Goal: Book appointment/travel/reservation

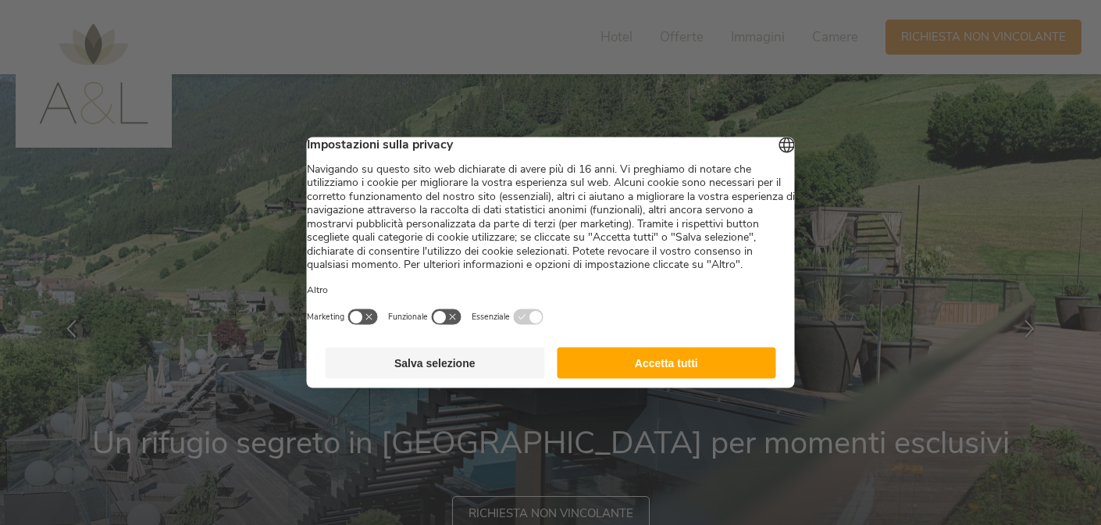
click at [648, 379] on button "Accetta tutti" at bounding box center [666, 362] width 219 height 31
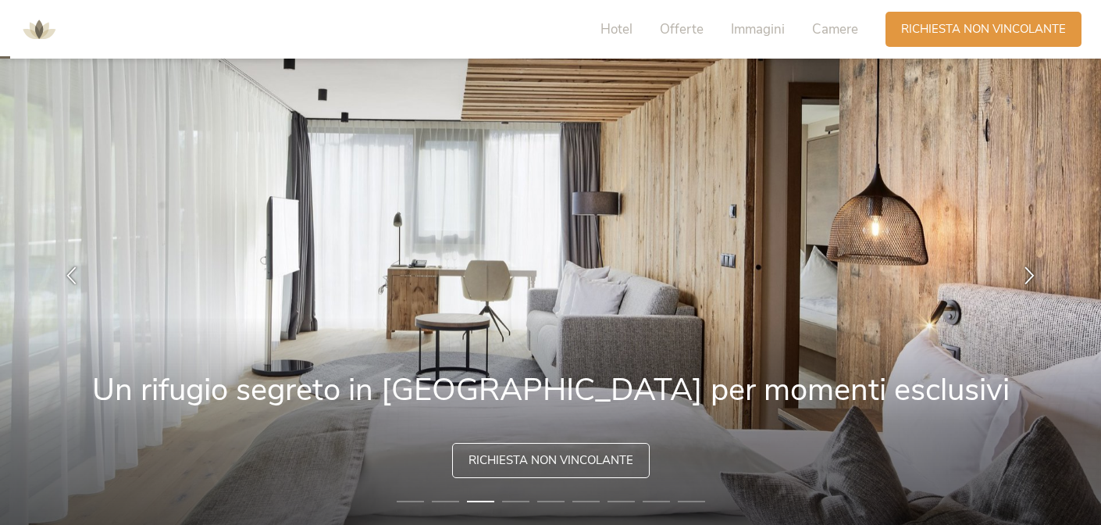
scroll to position [55, 0]
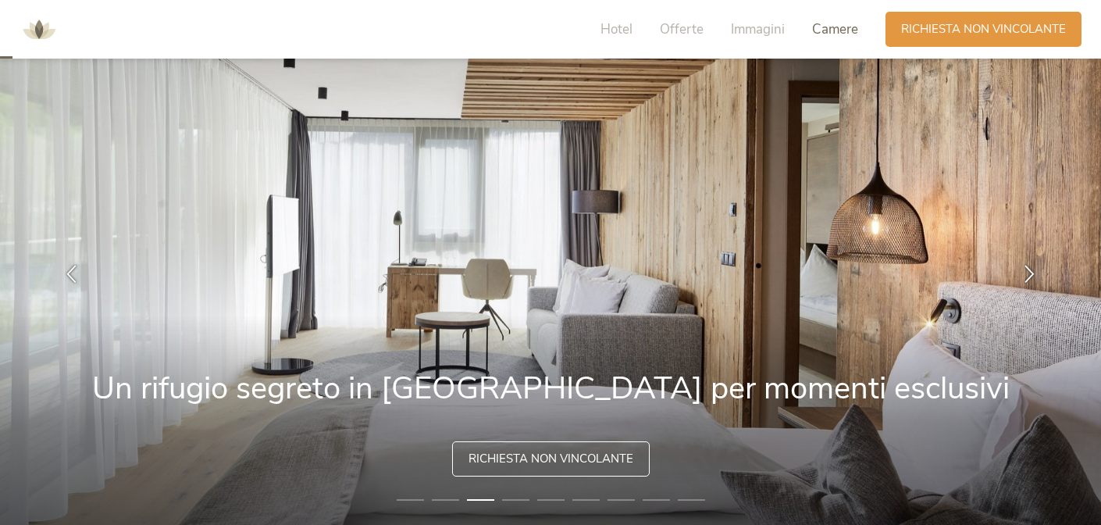
click at [833, 37] on span "Camere" at bounding box center [835, 29] width 46 height 18
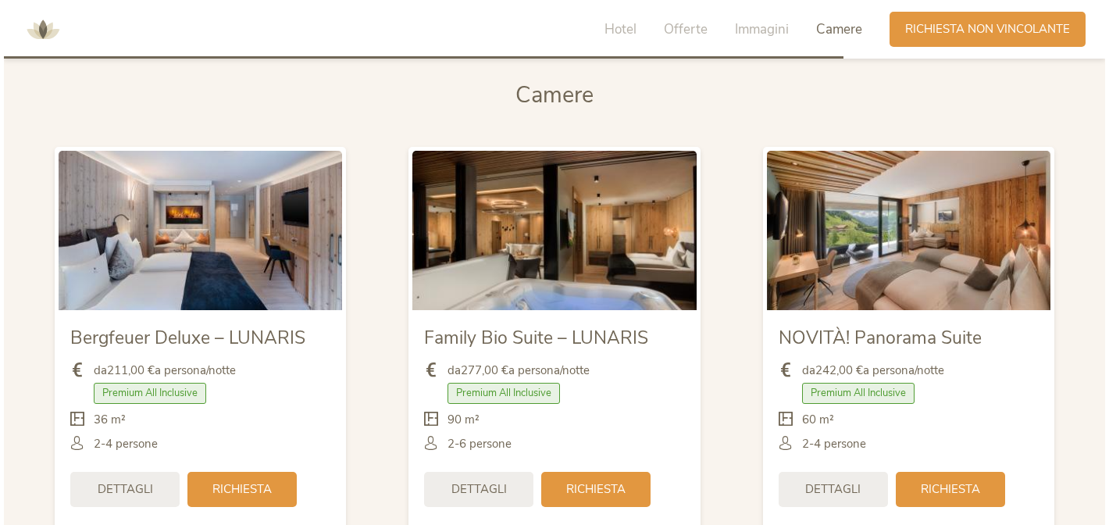
scroll to position [3632, 0]
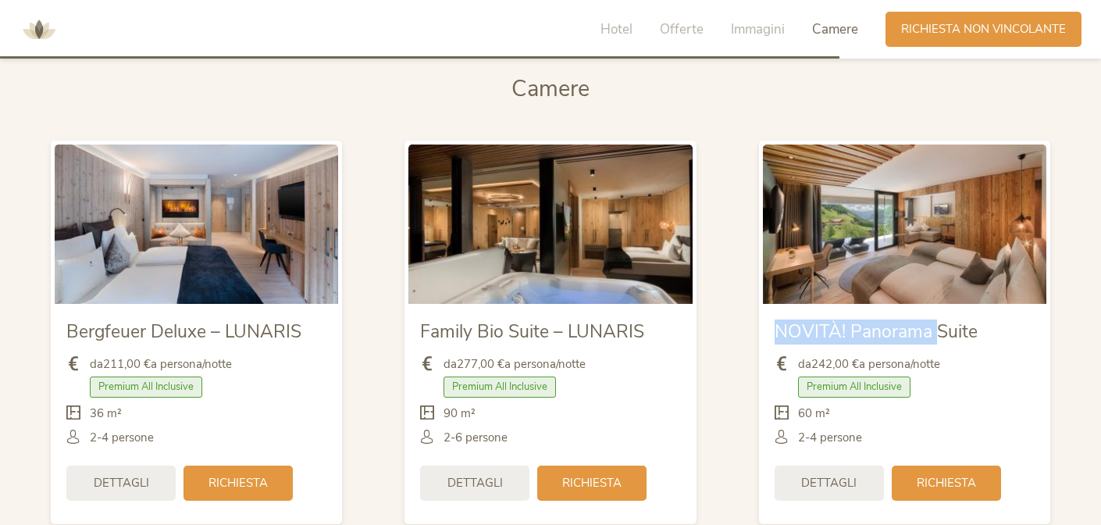
drag, startPoint x: 934, startPoint y: 320, endPoint x: 765, endPoint y: 325, distance: 168.7
click at [766, 325] on div "NOVITÀ! Panorama Suite da 242,00 € a persona/notte Premium All Inclusive" at bounding box center [904, 411] width 283 height 215
click at [956, 343] on span "NOVITÀ! Panorama Suite" at bounding box center [875, 331] width 203 height 24
click at [828, 482] on span "Dettagli" at bounding box center [828, 481] width 55 height 16
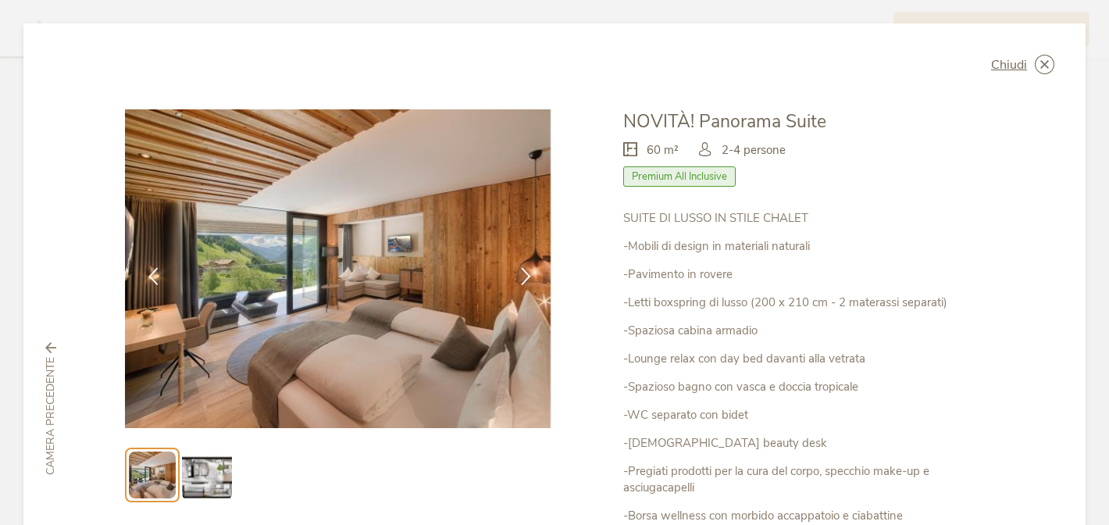
click at [209, 485] on img at bounding box center [207, 475] width 50 height 50
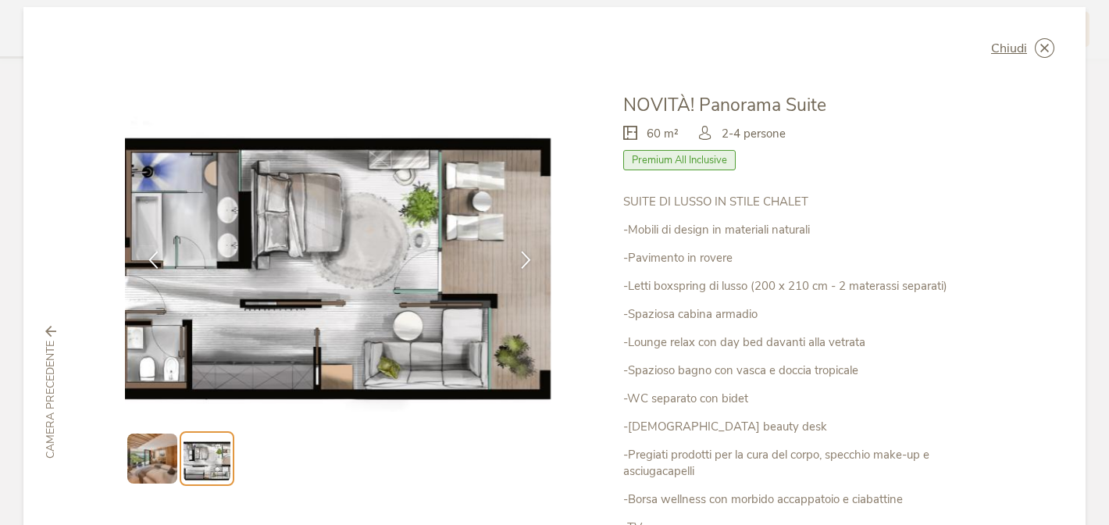
scroll to position [25, 0]
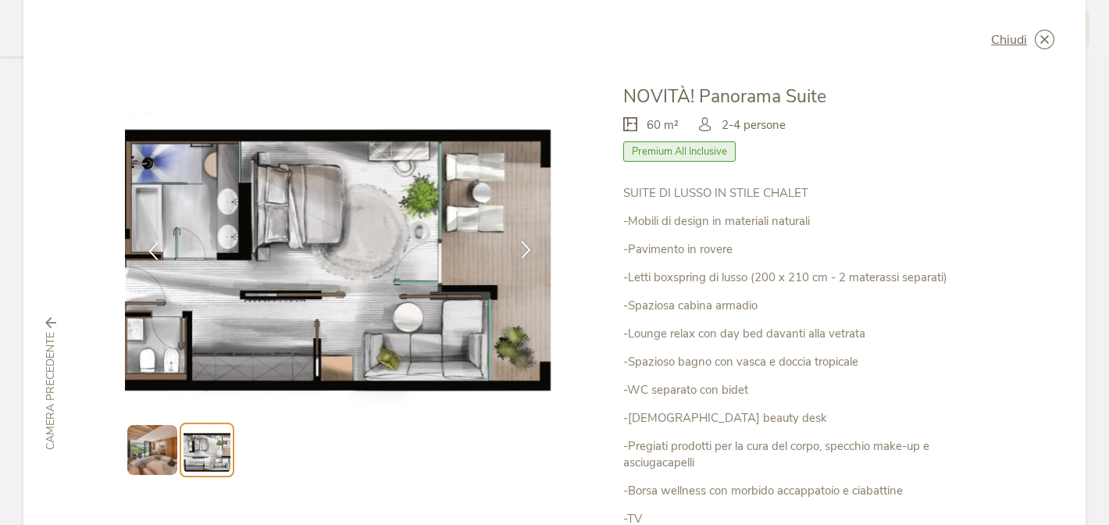
click at [523, 254] on icon at bounding box center [526, 249] width 18 height 18
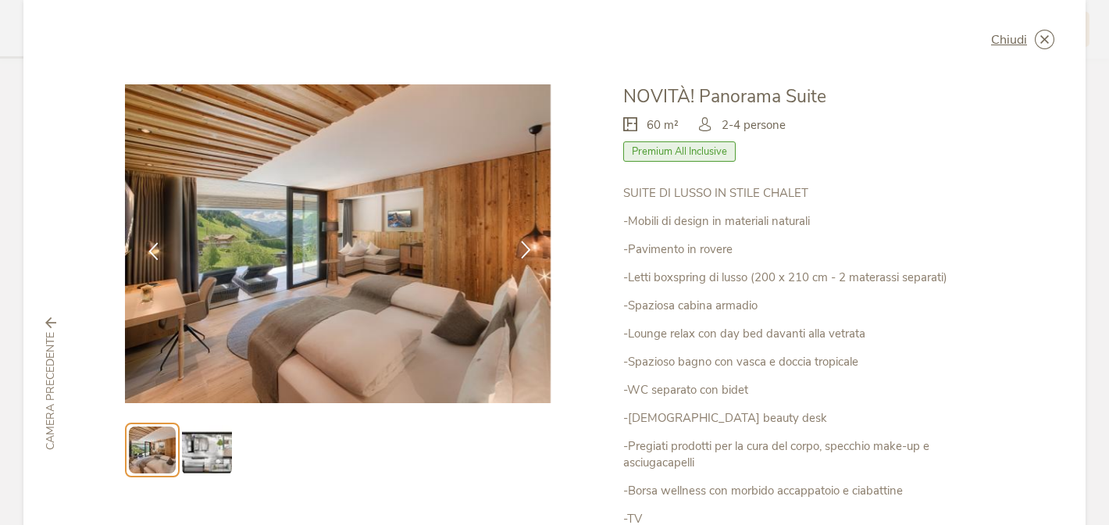
click at [523, 254] on icon at bounding box center [526, 249] width 18 height 18
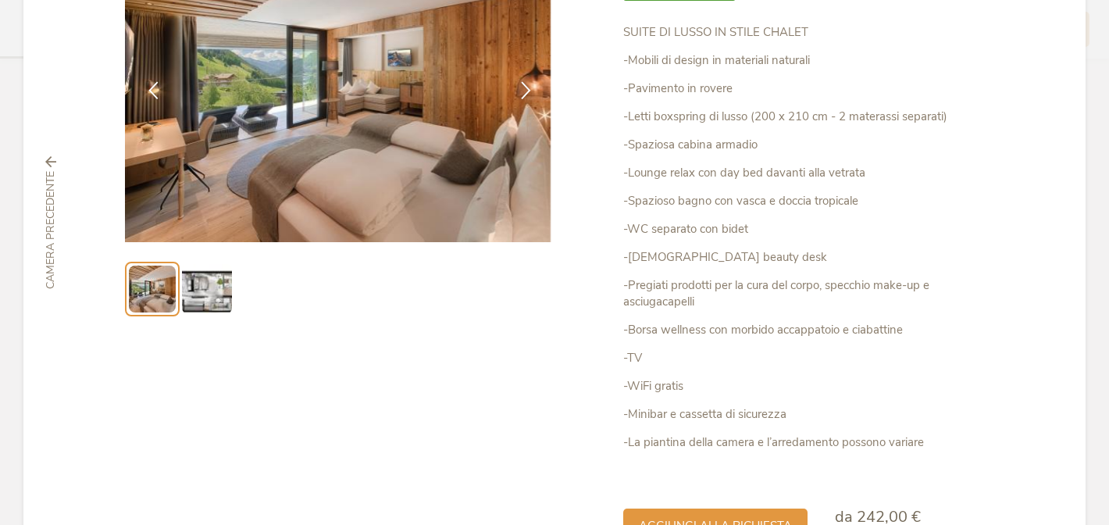
scroll to position [293, 0]
